Goal: Transaction & Acquisition: Purchase product/service

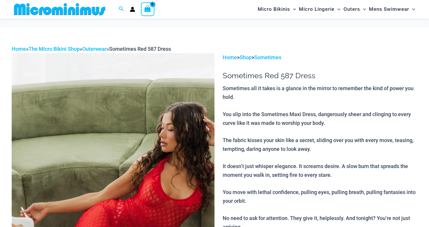
scroll to position [43, 0]
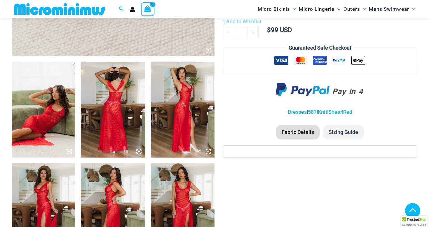
scroll to position [316, 0]
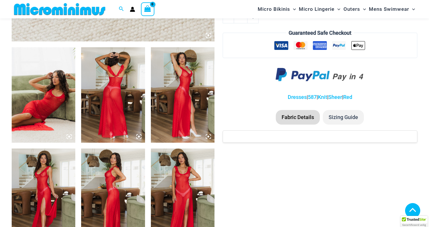
click at [116, 93] on img at bounding box center [113, 94] width 64 height 95
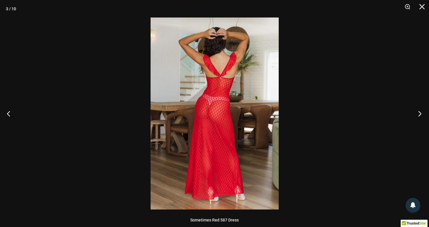
click at [420, 112] on button "Next" at bounding box center [418, 113] width 22 height 29
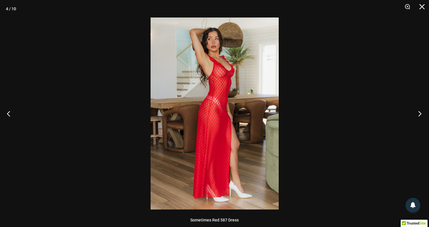
click at [420, 112] on button "Next" at bounding box center [418, 113] width 22 height 29
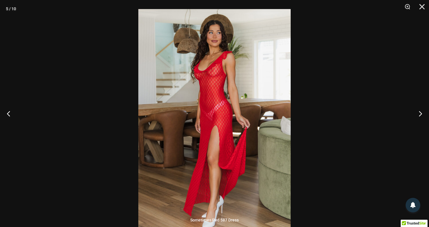
click at [213, 65] on img at bounding box center [214, 123] width 152 height 228
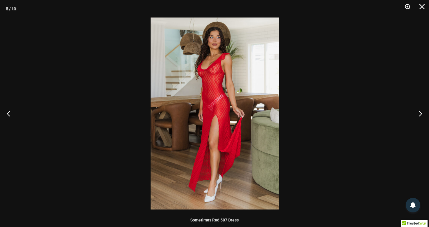
click at [408, 5] on button "Zoom" at bounding box center [405, 8] width 15 height 17
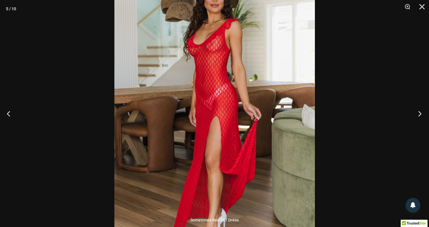
click at [419, 113] on button "Next" at bounding box center [418, 113] width 22 height 29
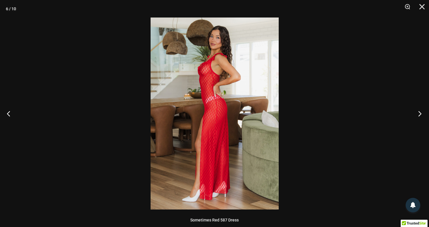
click at [419, 113] on button "Next" at bounding box center [418, 113] width 22 height 29
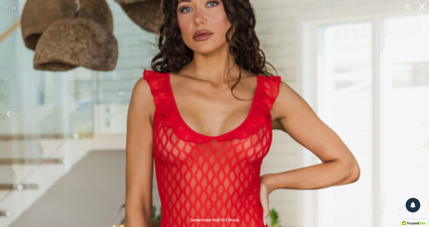
click at [421, 8] on button "Close" at bounding box center [419, 8] width 15 height 17
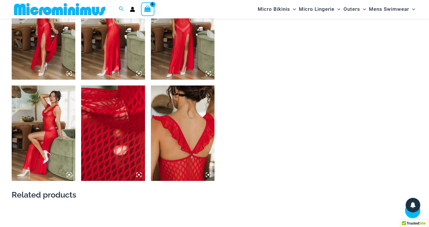
scroll to position [482, 0]
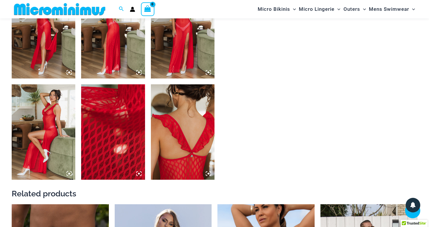
click at [113, 138] on img at bounding box center [113, 131] width 64 height 95
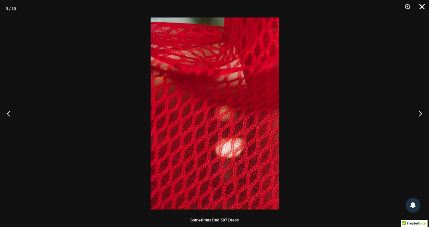
click at [422, 8] on button "Close" at bounding box center [419, 8] width 15 height 17
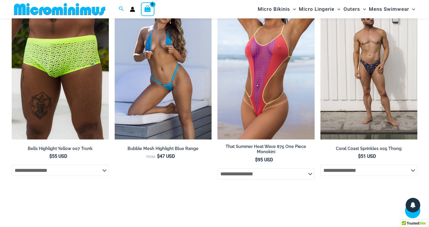
scroll to position [662, 0]
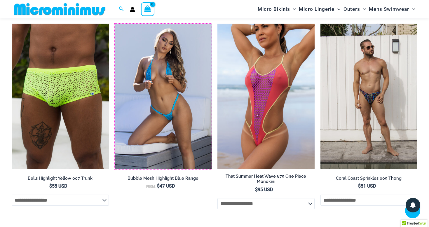
click at [115, 24] on img at bounding box center [115, 24] width 0 height 0
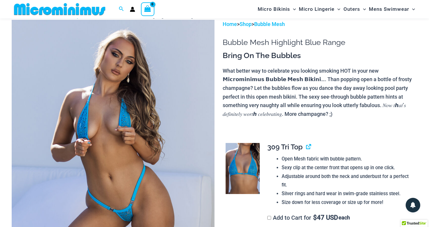
scroll to position [58, 0]
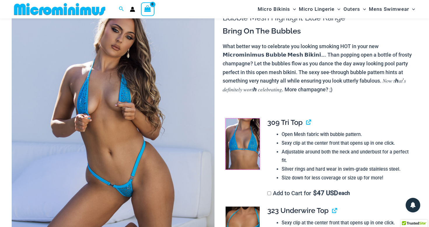
click at [242, 160] on img at bounding box center [242, 143] width 34 height 51
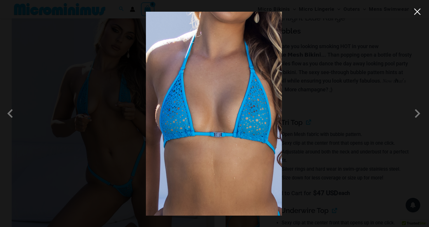
click at [417, 11] on button "Close" at bounding box center [417, 11] width 9 height 9
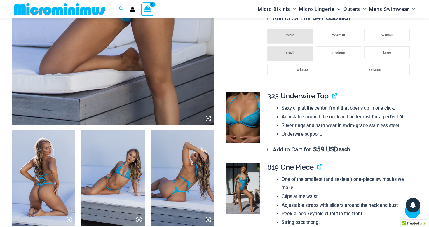
scroll to position [246, 0]
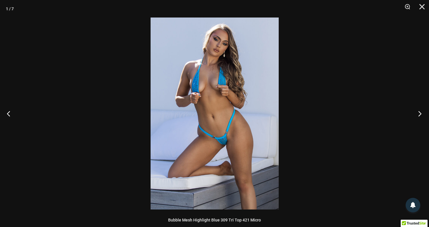
click at [417, 113] on button "Next" at bounding box center [418, 113] width 22 height 29
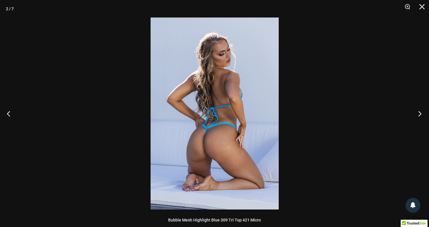
click at [417, 113] on button "Next" at bounding box center [418, 113] width 22 height 29
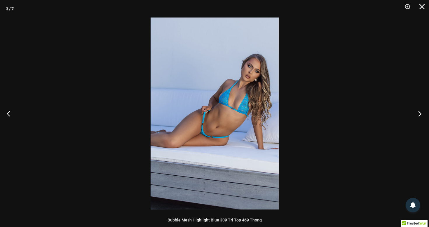
click at [417, 113] on button "Next" at bounding box center [418, 113] width 22 height 29
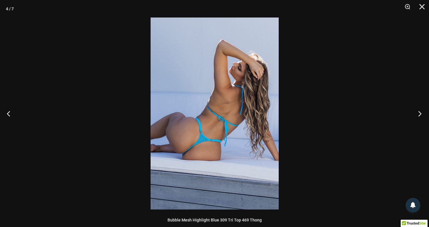
click at [417, 113] on button "Next" at bounding box center [418, 113] width 22 height 29
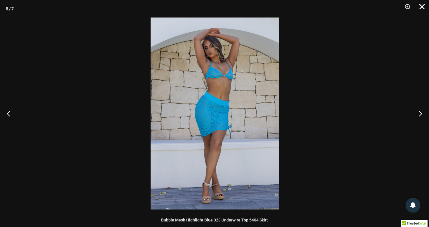
click at [421, 8] on button "Close" at bounding box center [419, 8] width 15 height 17
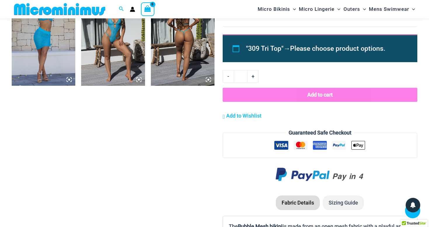
scroll to position [428, 0]
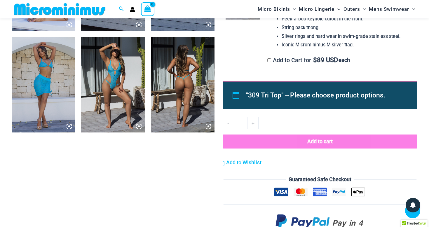
click at [302, 99] on span "Please choose product options." at bounding box center [337, 95] width 95 height 8
click at [249, 100] on li ""309 Tri Top" → Please choose product options." at bounding box center [325, 95] width 158 height 13
click at [237, 96] on div ""309 Tri Top" → Please choose product options." at bounding box center [320, 95] width 195 height 28
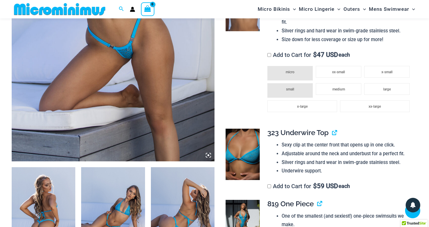
scroll to position [197, 0]
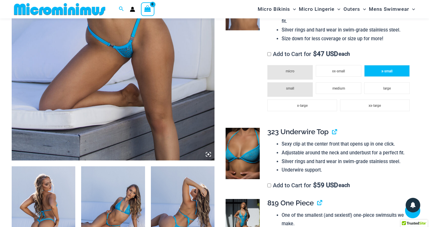
click at [382, 70] on span "x-small" at bounding box center [386, 71] width 11 height 4
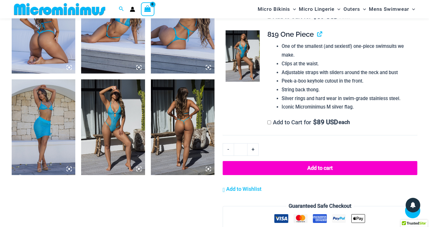
scroll to position [388, 0]
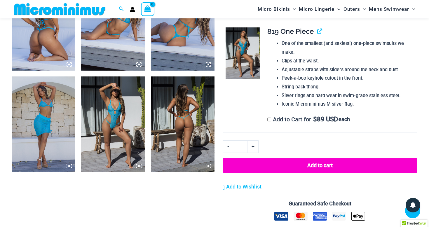
click at [307, 167] on button "Add to cart" at bounding box center [320, 165] width 195 height 15
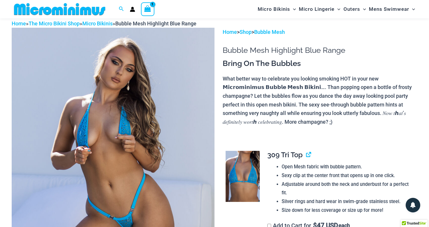
scroll to position [24, 0]
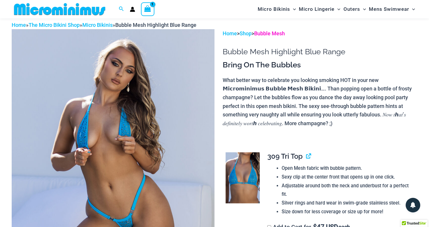
click at [275, 33] on link "Bubble Mesh" at bounding box center [269, 33] width 31 height 6
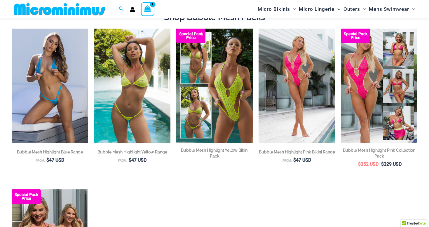
scroll to position [70, 0]
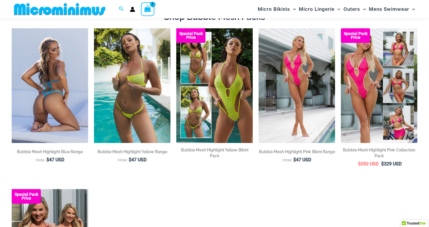
click at [25, 133] on img at bounding box center [50, 85] width 76 height 115
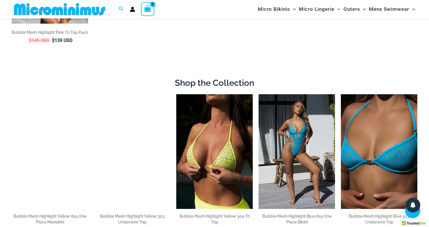
scroll to position [411, 0]
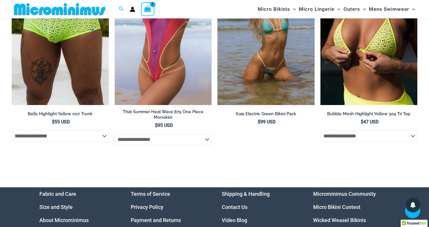
scroll to position [2081, 0]
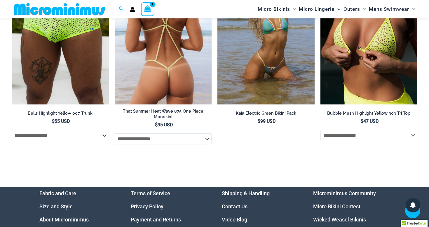
click at [140, 144] on select "**********" at bounding box center [163, 138] width 97 height 11
click at [115, 136] on select "**********" at bounding box center [163, 138] width 97 height 11
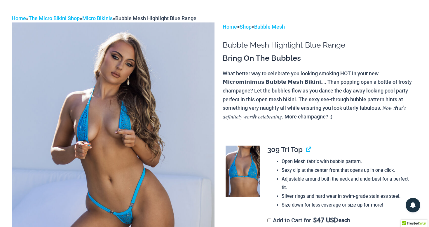
scroll to position [0, 0]
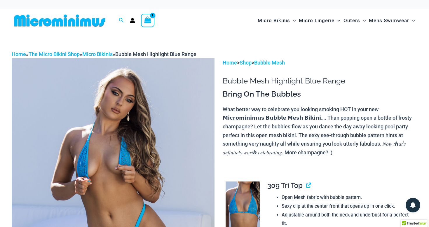
click at [71, 22] on img at bounding box center [60, 20] width 96 height 13
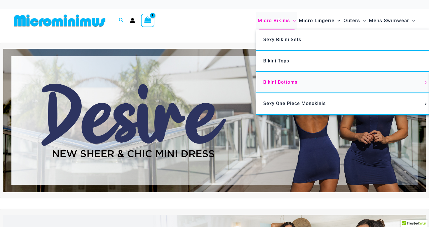
click at [276, 83] on span "Bikini Bottoms" at bounding box center [280, 82] width 34 height 6
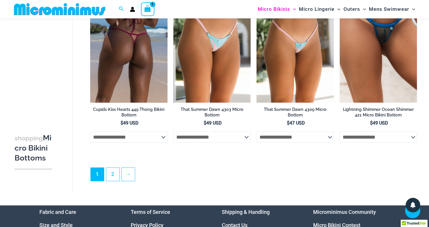
scroll to position [1585, 0]
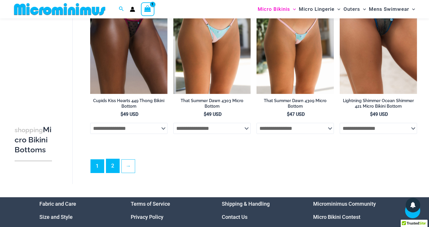
click at [109, 173] on link "2" at bounding box center [112, 166] width 13 height 14
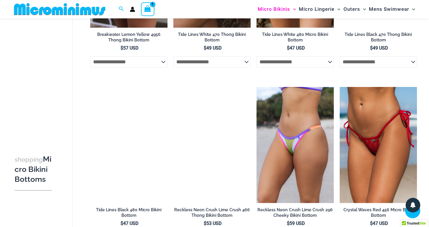
scroll to position [509, 0]
